Goal: Entertainment & Leisure: Consume media (video, audio)

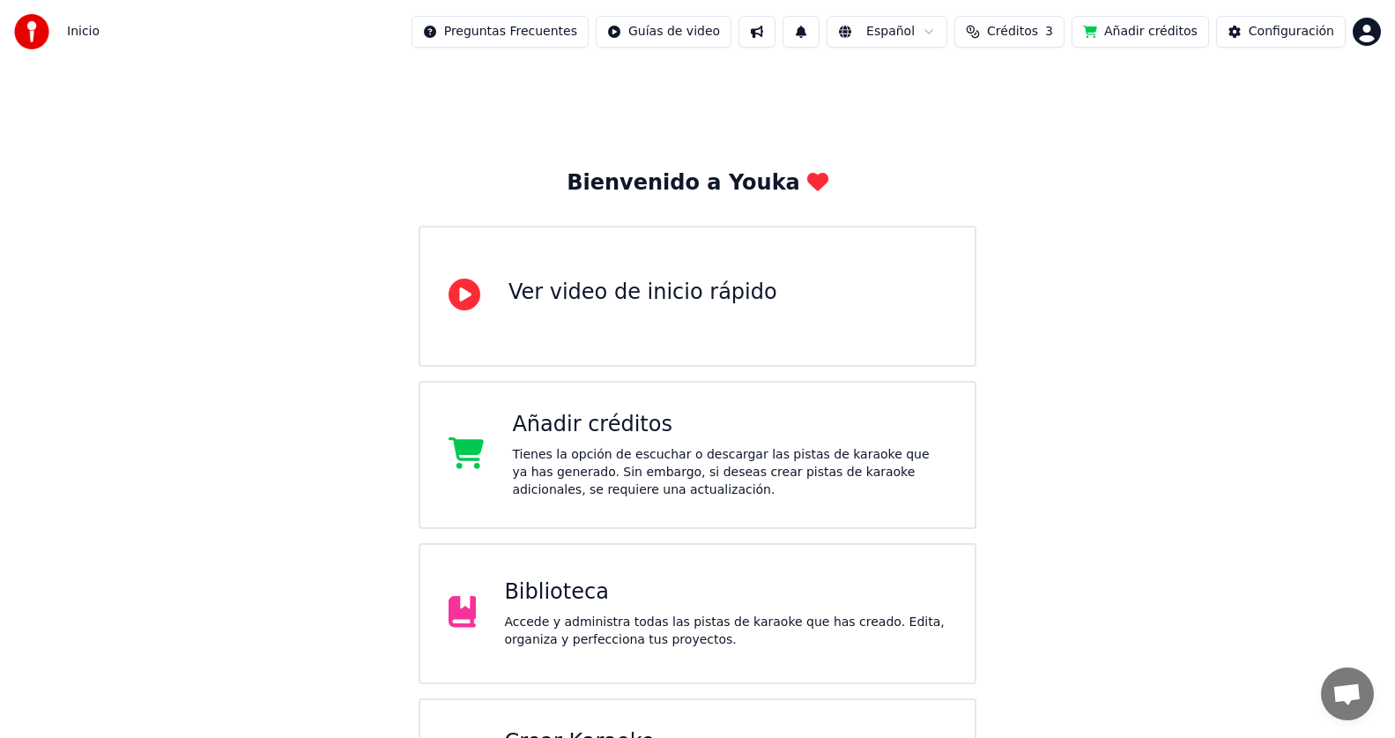
click at [597, 602] on div "Biblioteca" at bounding box center [725, 592] width 442 height 28
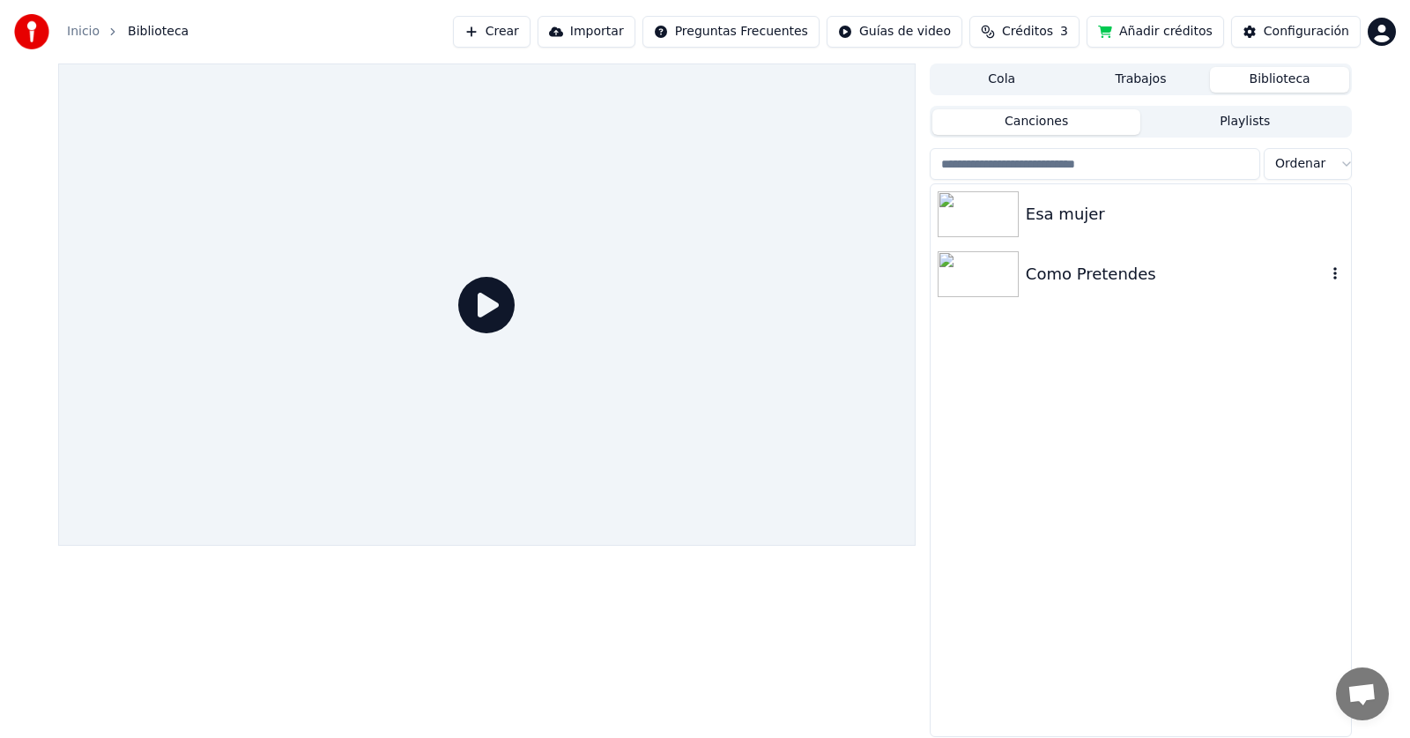
click at [988, 271] on img at bounding box center [978, 274] width 81 height 46
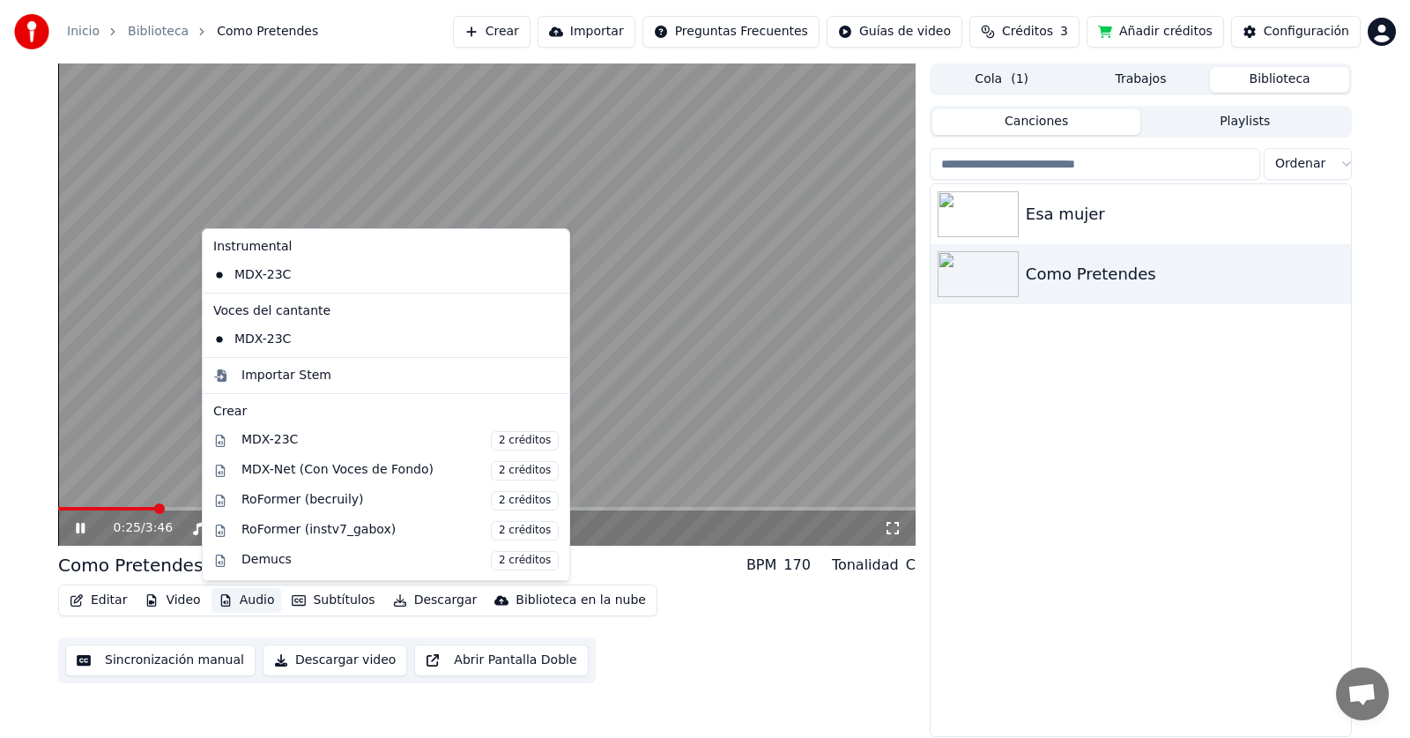
click at [232, 601] on button "Audio" at bounding box center [246, 600] width 70 height 25
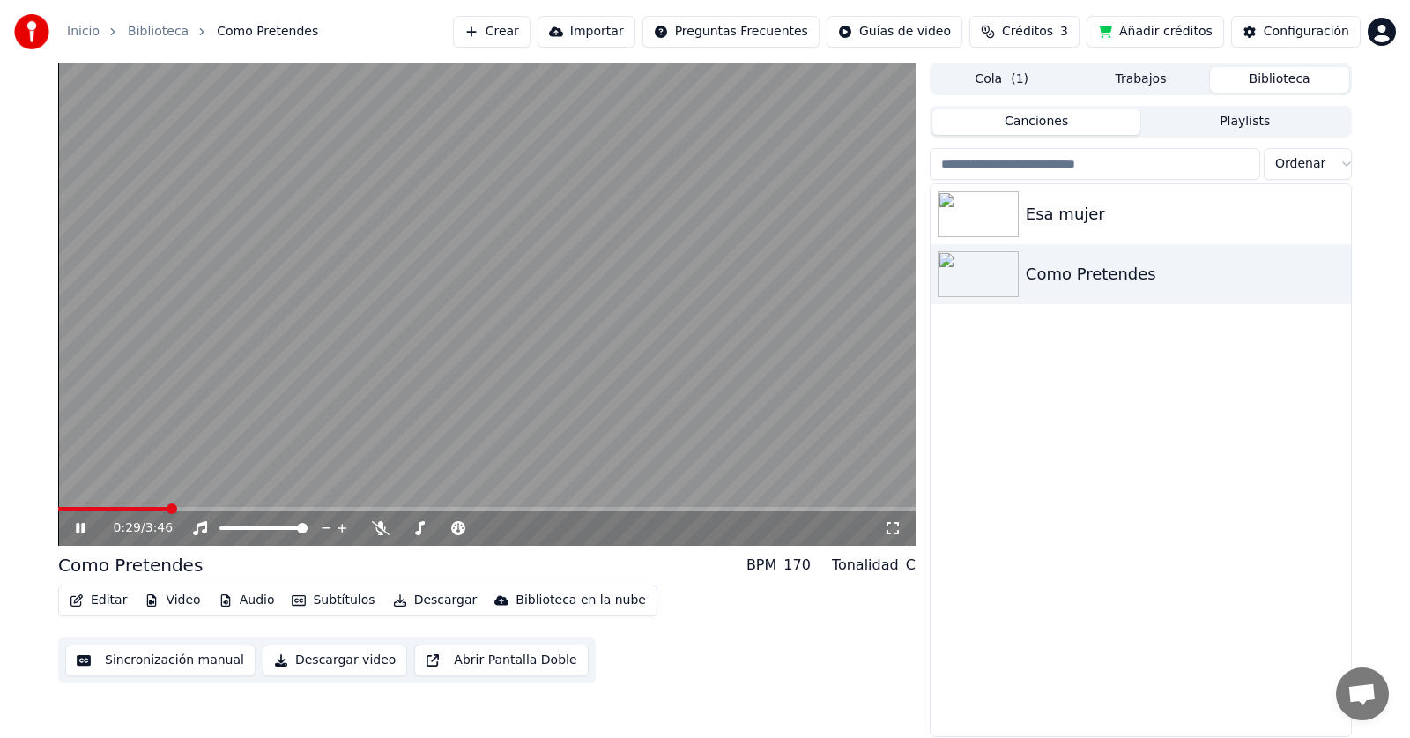
click at [1084, 419] on div "Esa mujer Como Pretendes" at bounding box center [1141, 460] width 420 height 552
click at [998, 221] on img at bounding box center [978, 214] width 81 height 46
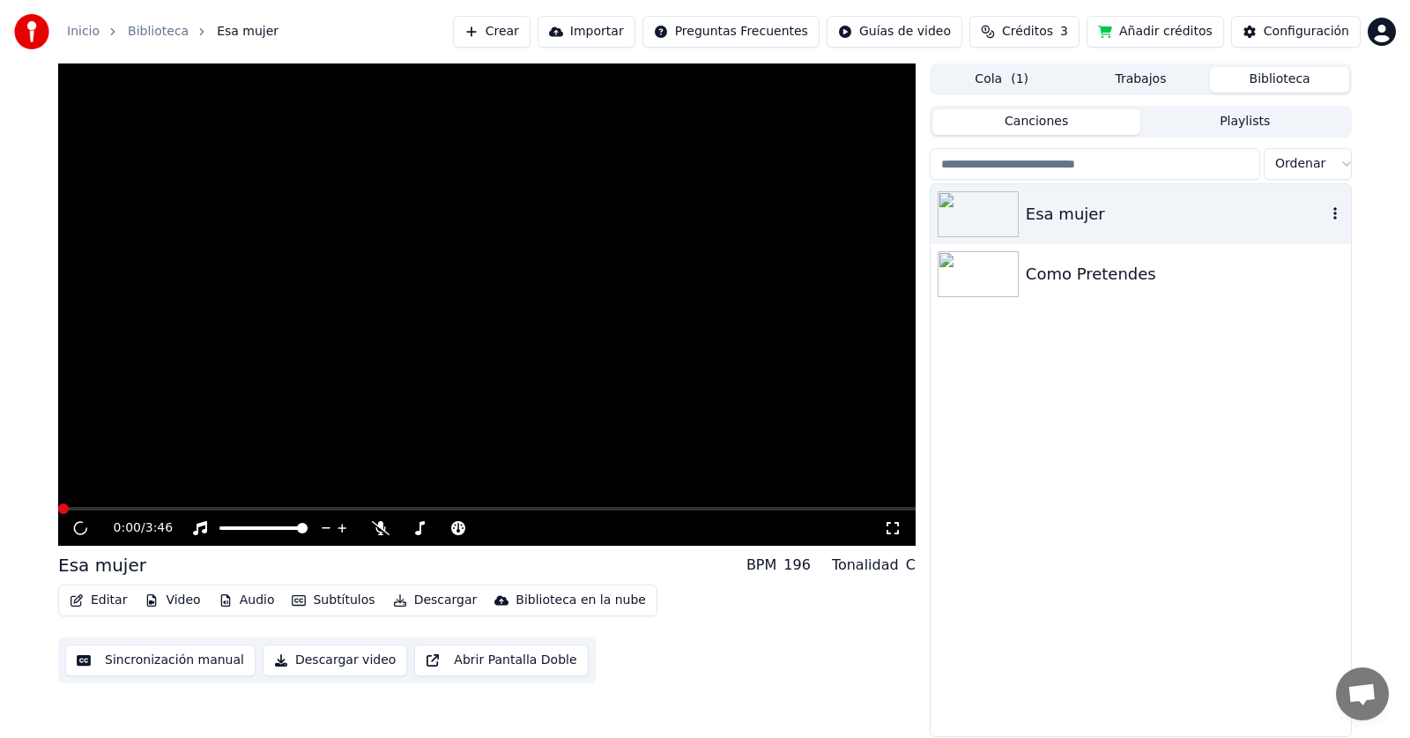
click at [998, 221] on img at bounding box center [978, 214] width 81 height 46
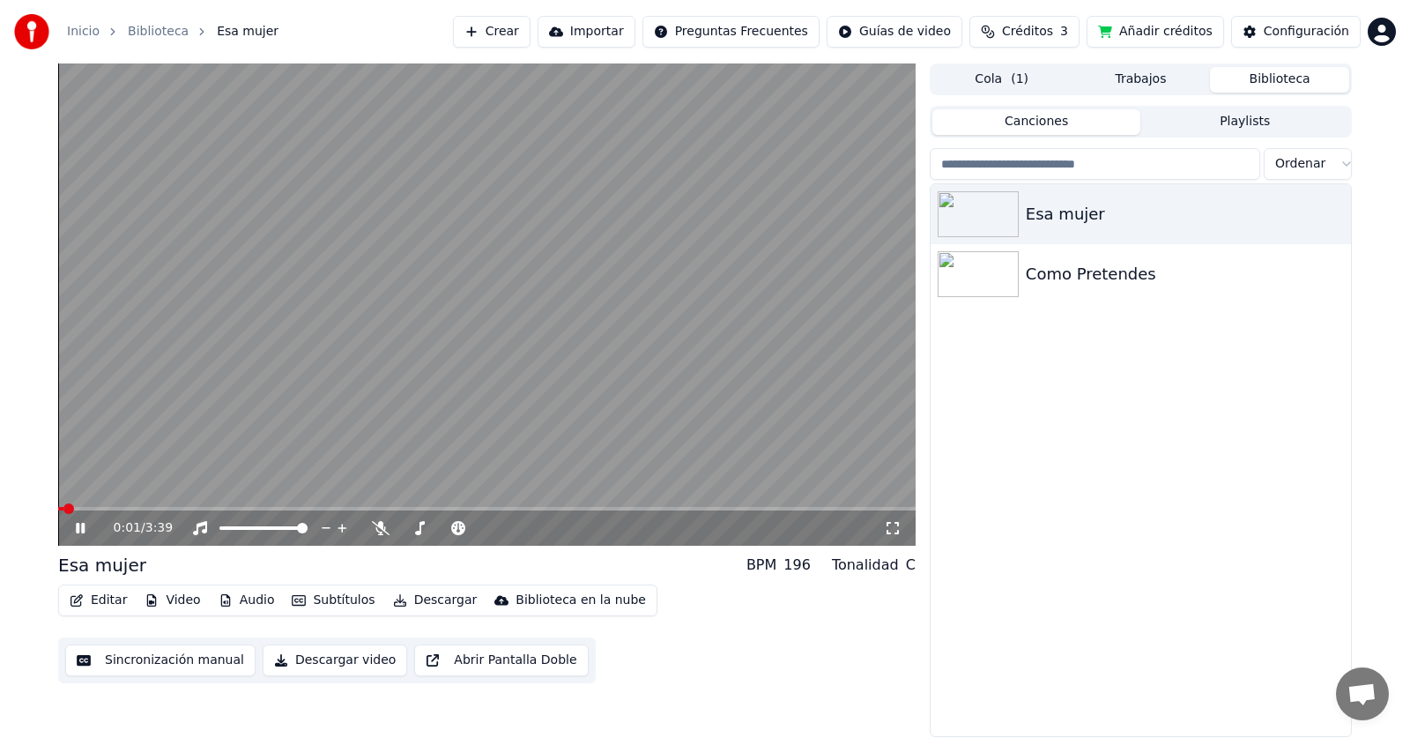
click at [256, 606] on button "Audio" at bounding box center [246, 600] width 70 height 25
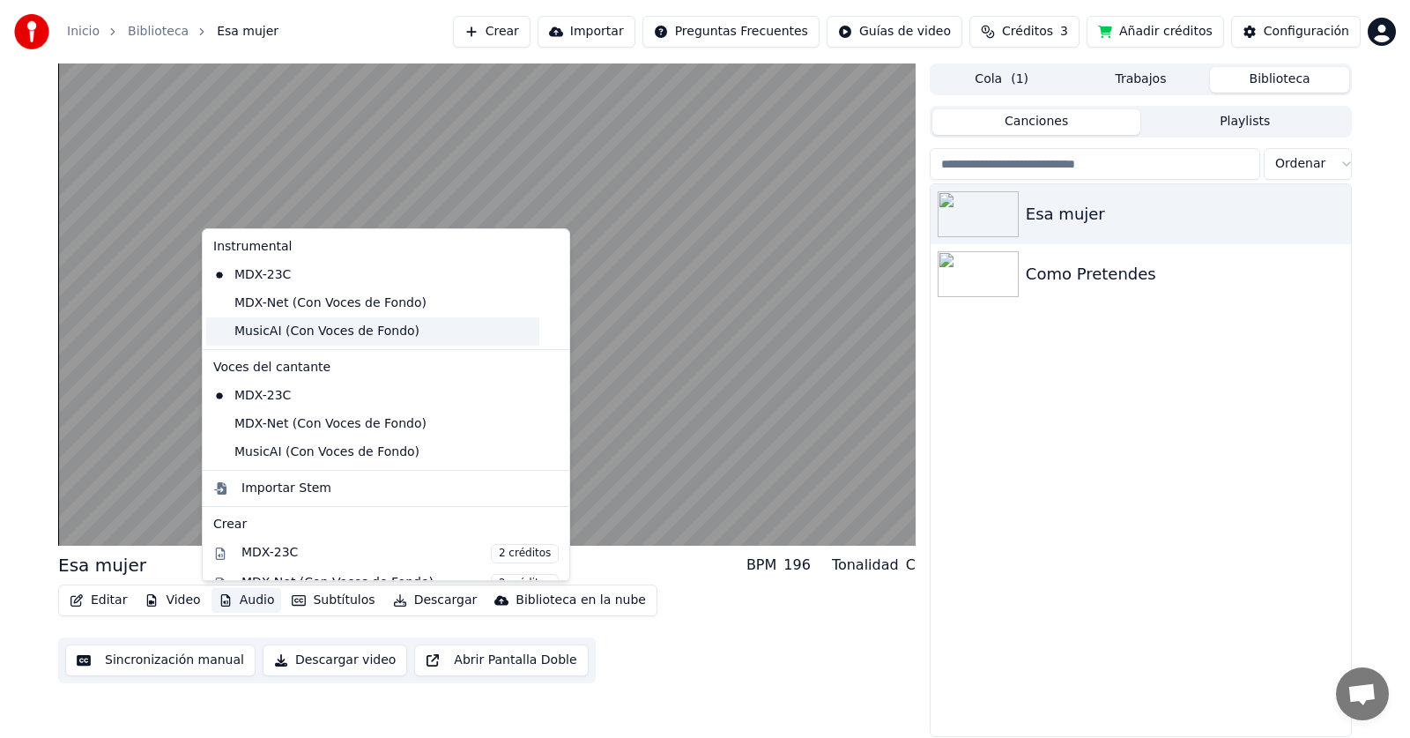
click at [301, 330] on div "MusicAI (Con Voces de Fondo)" at bounding box center [372, 331] width 333 height 28
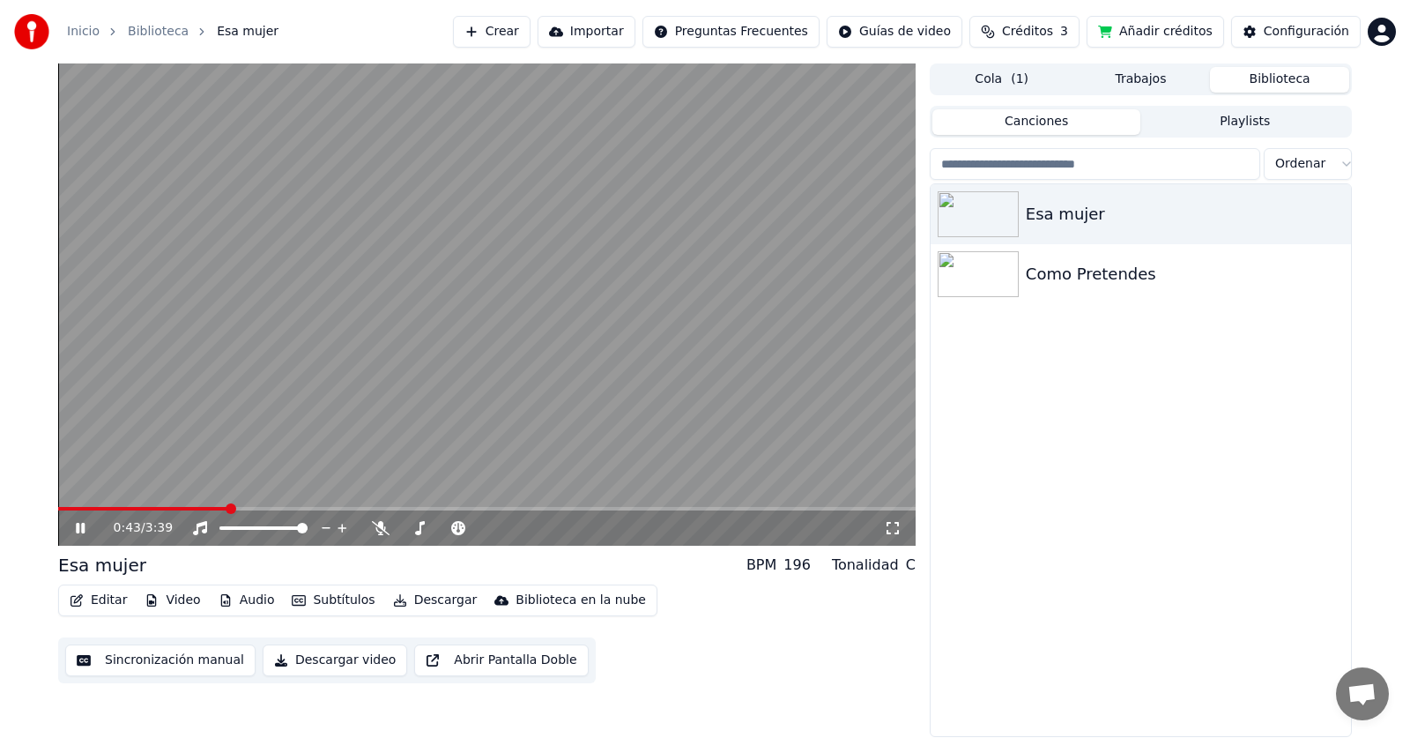
click at [260, 600] on button "Audio" at bounding box center [246, 600] width 70 height 25
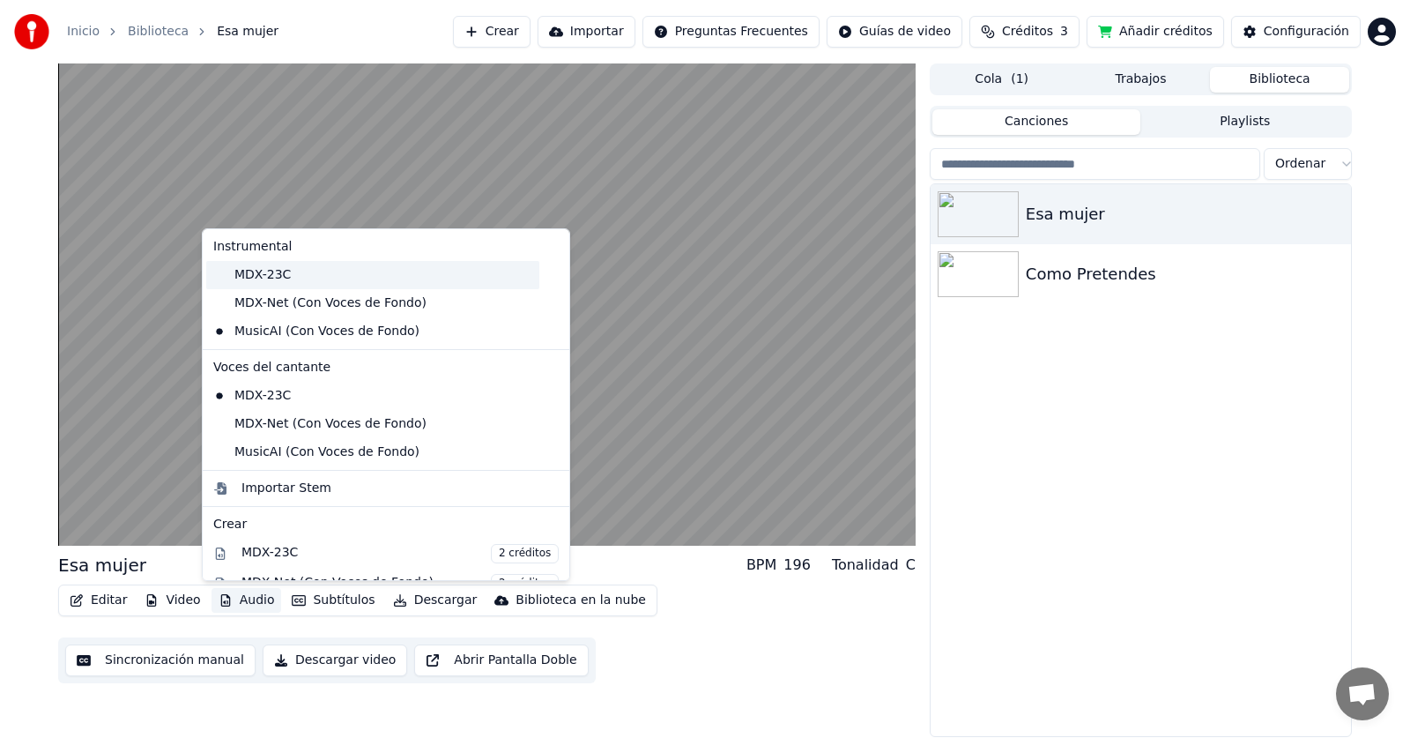
click at [281, 277] on div "MDX-23C" at bounding box center [372, 275] width 333 height 28
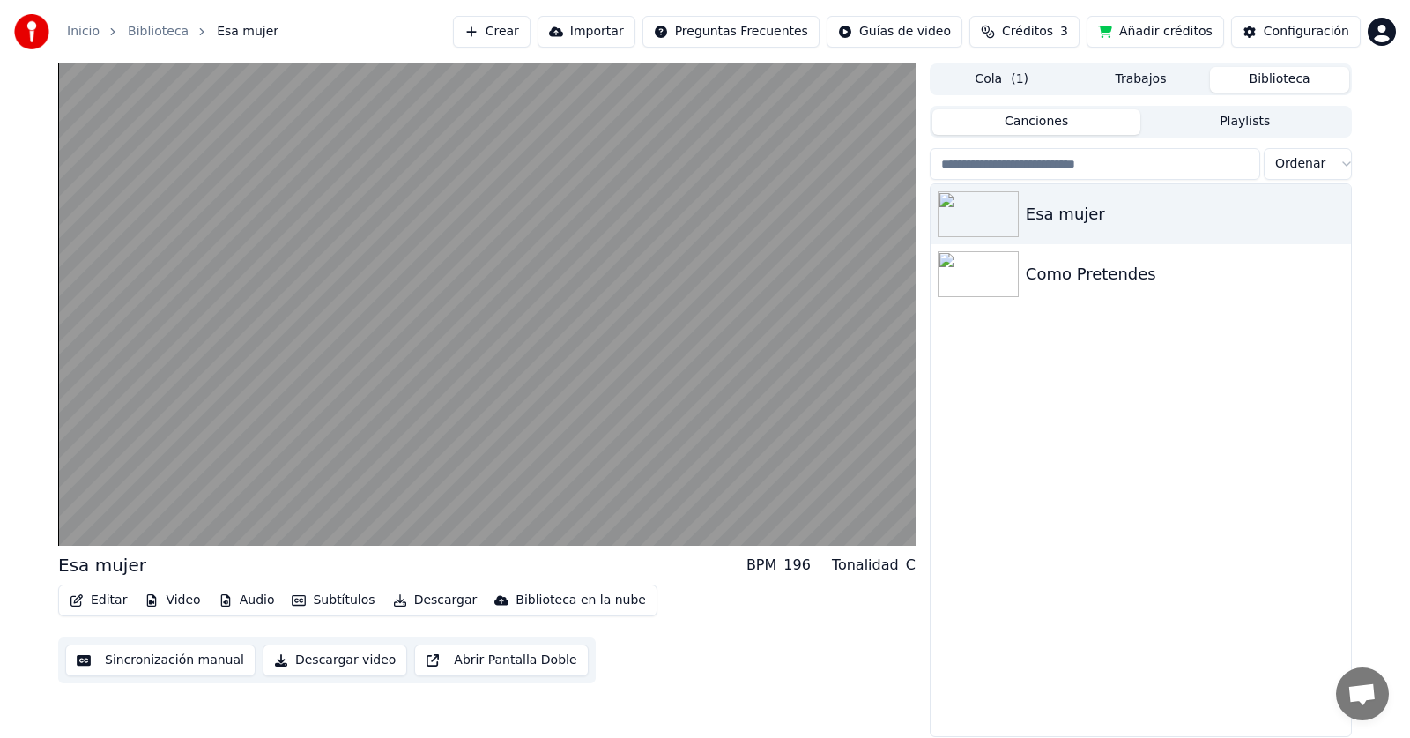
click at [1028, 26] on span "Créditos" at bounding box center [1027, 32] width 51 height 18
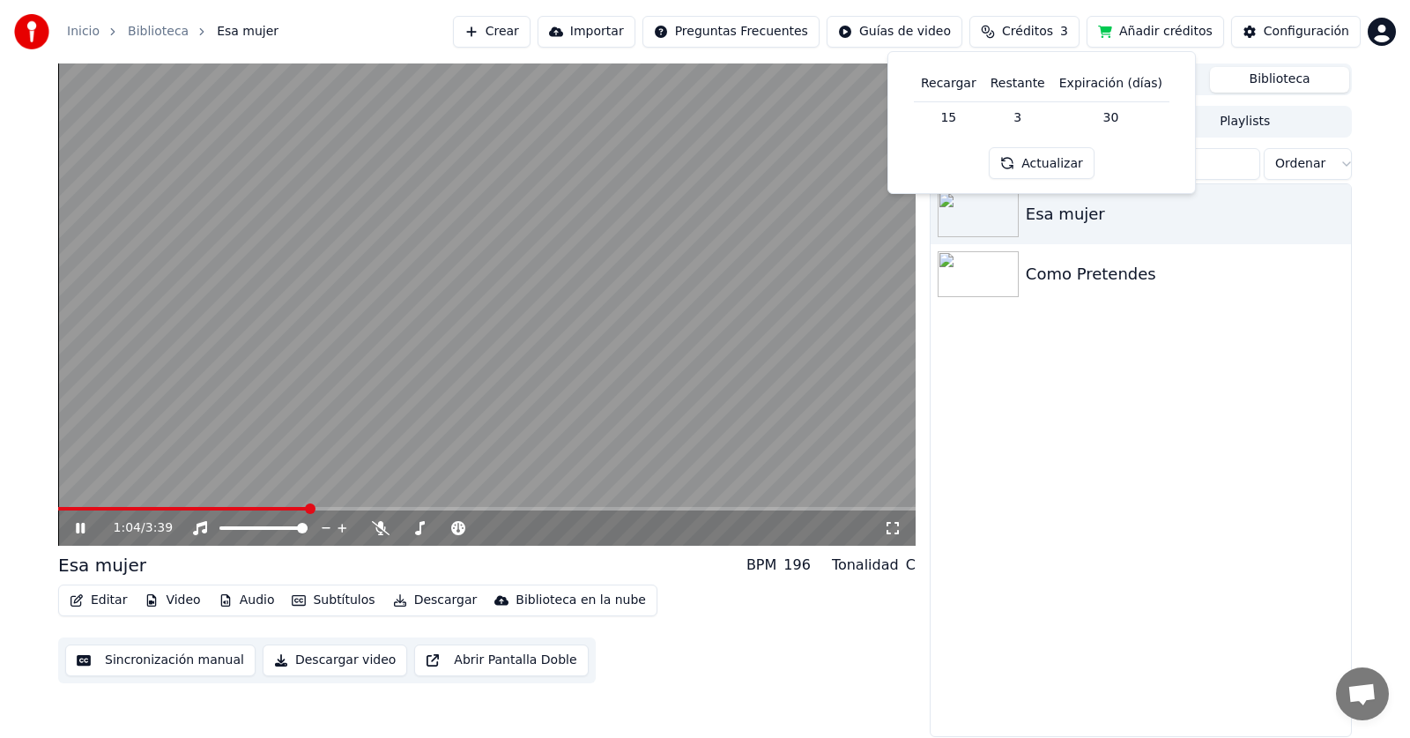
click at [1133, 438] on div "Esa mujer Como Pretendes" at bounding box center [1141, 460] width 420 height 552
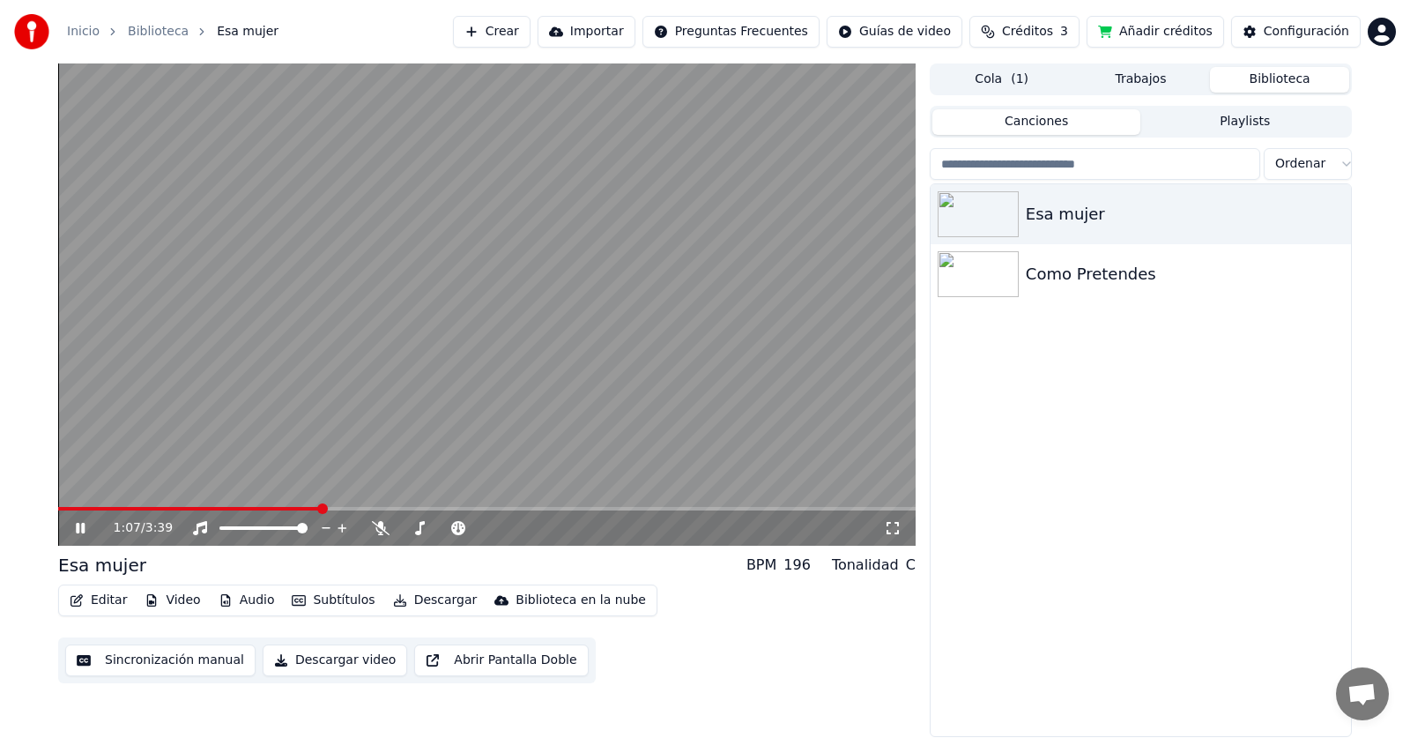
drag, startPoint x: 1077, startPoint y: 476, endPoint x: 1066, endPoint y: 474, distance: 10.7
click at [1077, 477] on div "Esa mujer Como Pretendes" at bounding box center [1141, 460] width 420 height 552
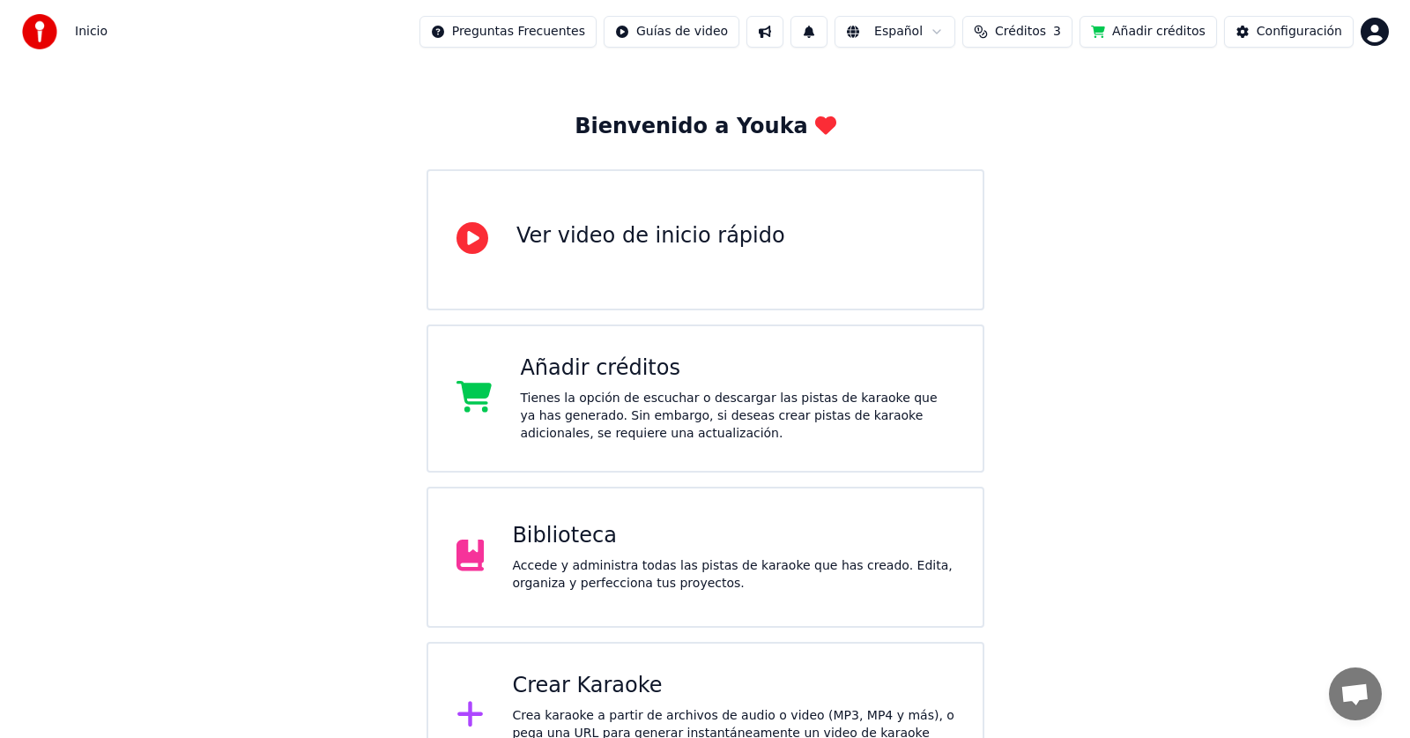
scroll to position [101, 0]
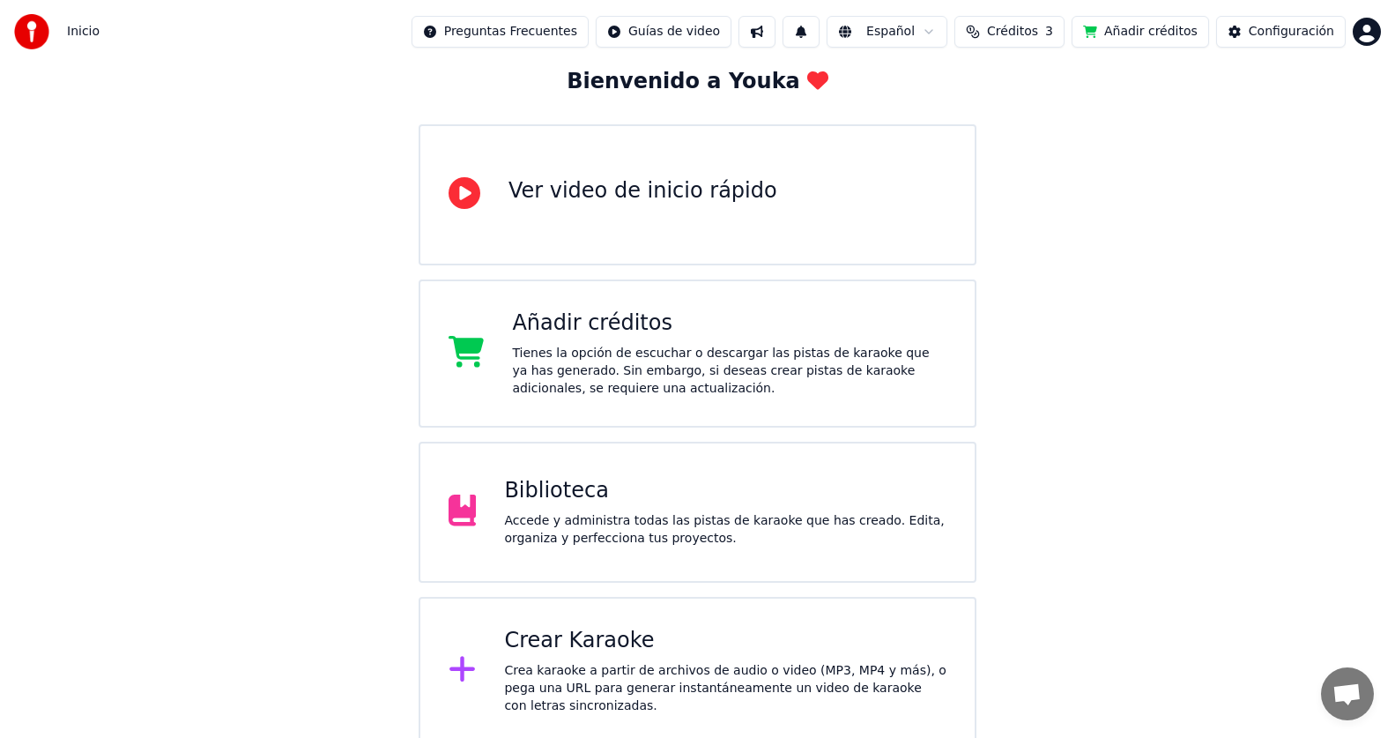
click at [1373, 30] on html "Inicio Preguntas Frecuentes Guías de video Español Créditos 3 Añadir créditos C…" at bounding box center [697, 322] width 1395 height 846
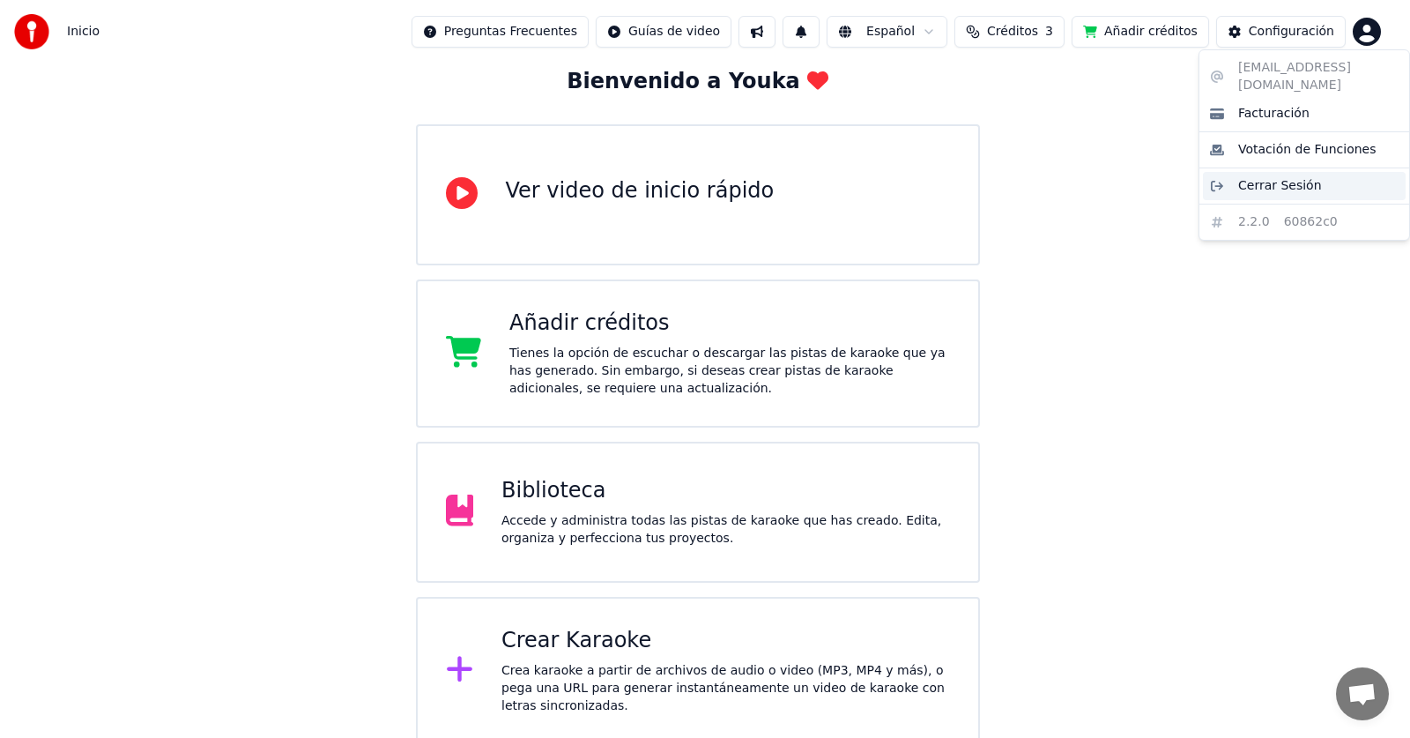
click at [1318, 172] on div "Cerrar Sesión" at bounding box center [1304, 186] width 203 height 28
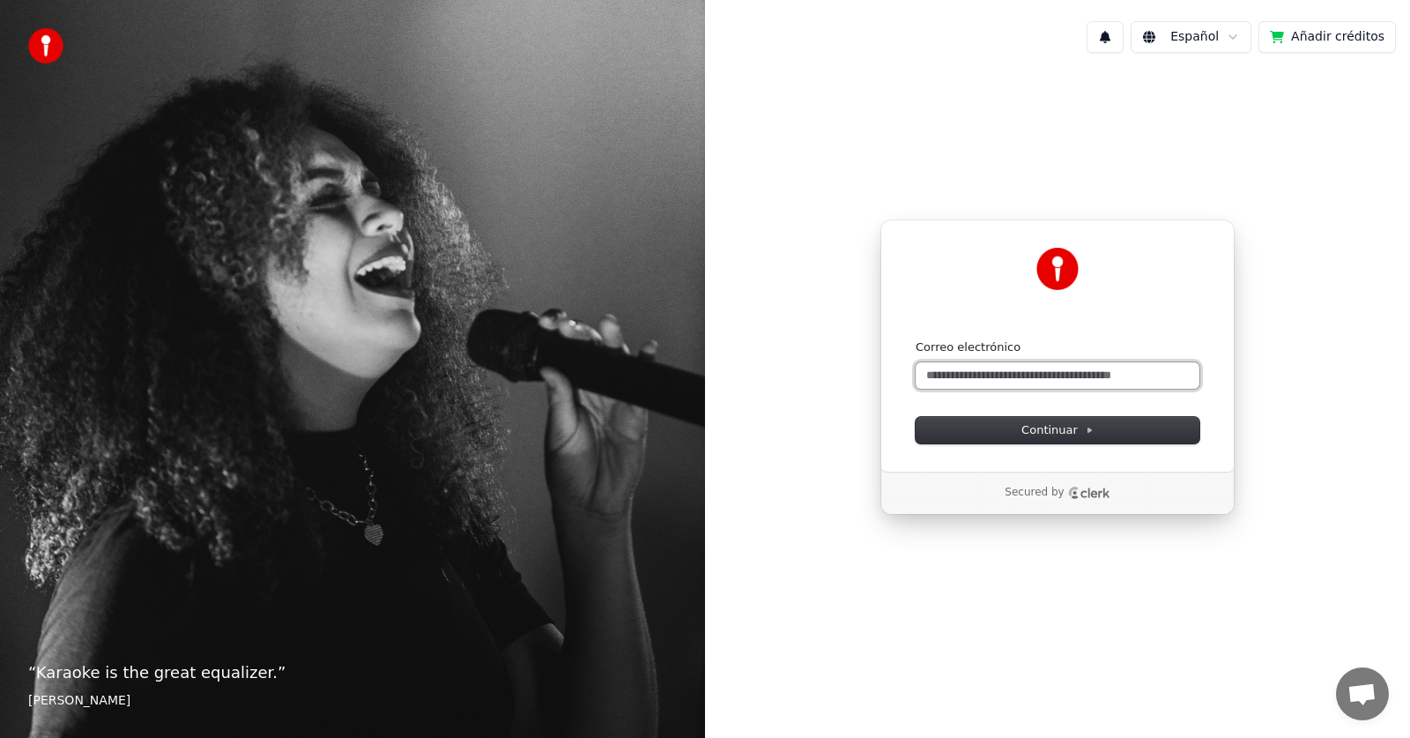
click at [1059, 376] on input "Correo electrónico" at bounding box center [1058, 375] width 284 height 26
